Goal: Task Accomplishment & Management: Use online tool/utility

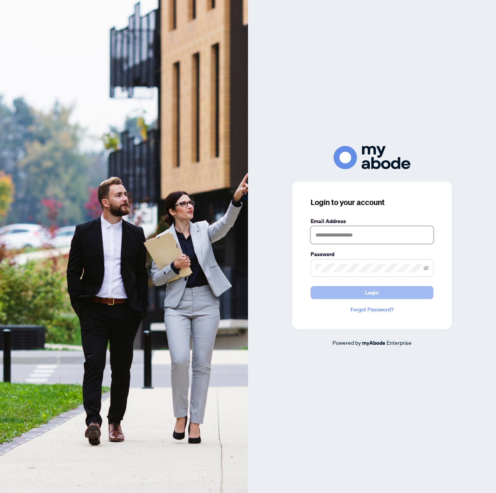
type input "**********"
click at [374, 297] on span "Login" at bounding box center [372, 292] width 14 height 12
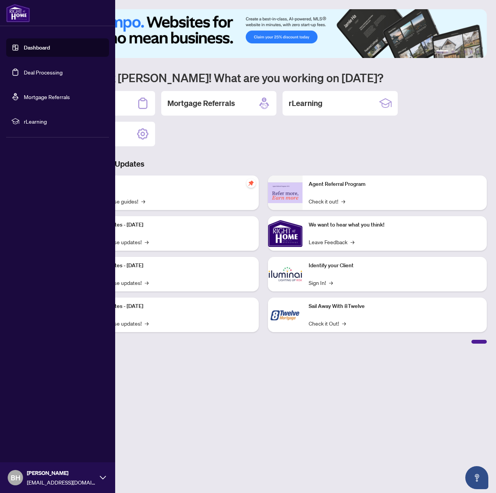
click at [31, 72] on link "Deal Processing" at bounding box center [43, 72] width 39 height 7
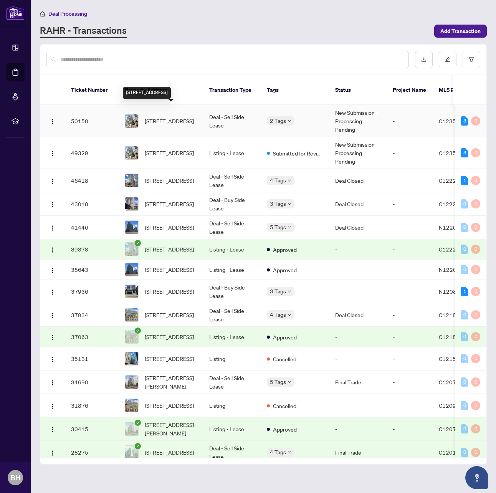
click at [176, 117] on span "3207-763 Bay St, Toronto, Ontario M5G 2R3, Canada" at bounding box center [169, 121] width 49 height 8
